Goal: Information Seeking & Learning: Learn about a topic

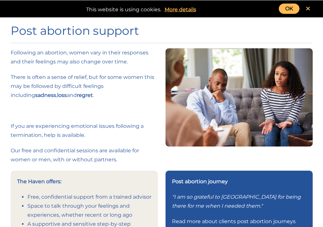
click at [309, 9] on icon at bounding box center [308, 9] width 4 height 6
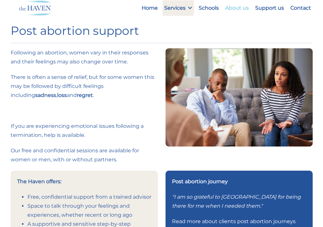
click at [246, 7] on link "About us" at bounding box center [236, 7] width 27 height 15
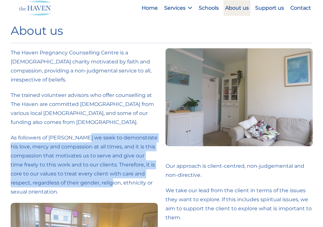
drag, startPoint x: 79, startPoint y: 119, endPoint x: 93, endPoint y: 172, distance: 54.9
click at [93, 172] on div "The Haven Pregnancy Counselling Centre is a [DEMOGRAPHIC_DATA] charity motivate…" at bounding box center [84, 179] width 147 height 262
click at [92, 172] on p "As followers of [PERSON_NAME] we seek to demonstrate his love, mercy and compas…" at bounding box center [84, 164] width 147 height 63
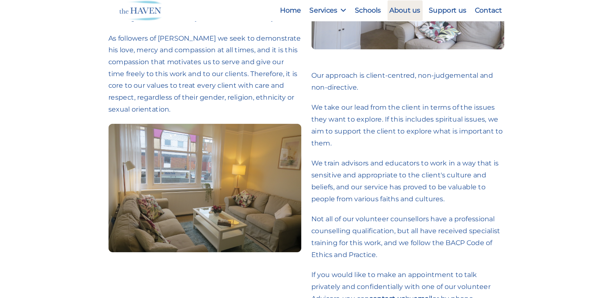
scroll to position [129, 0]
